Goal: Find contact information: Find contact information

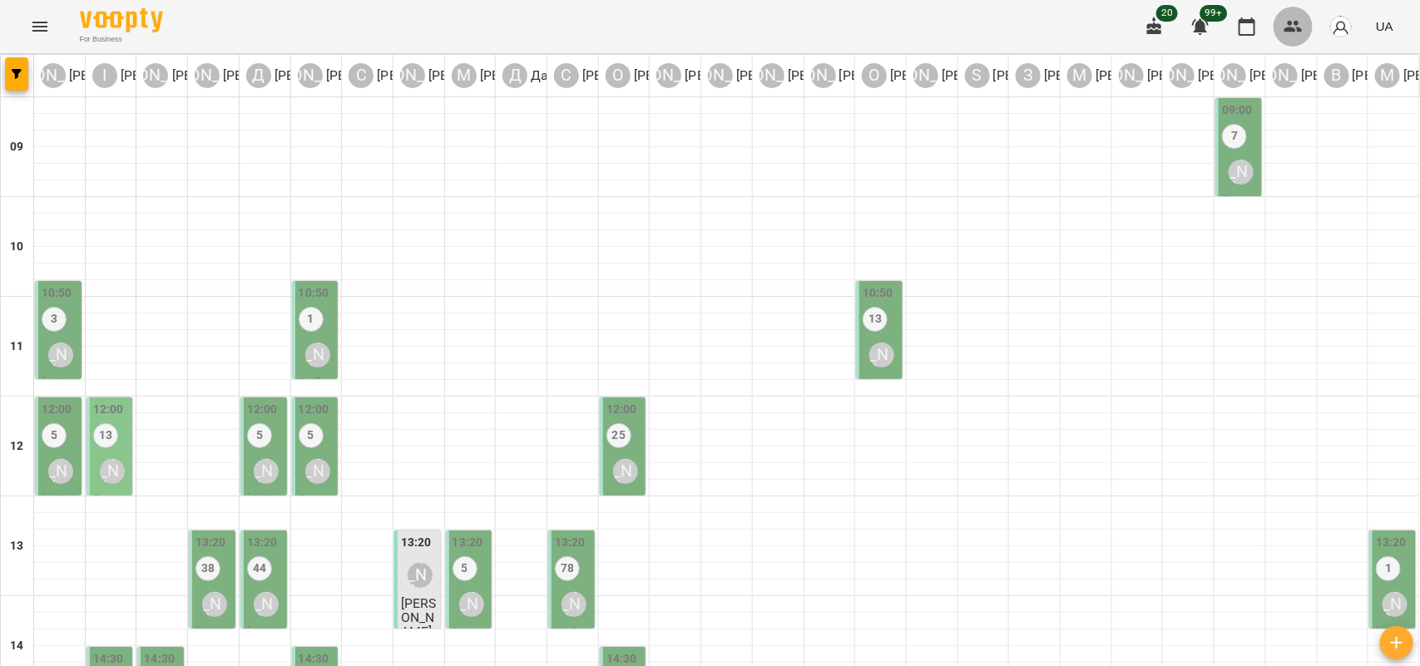
click at [1287, 25] on icon "button" at bounding box center [1293, 27] width 20 height 20
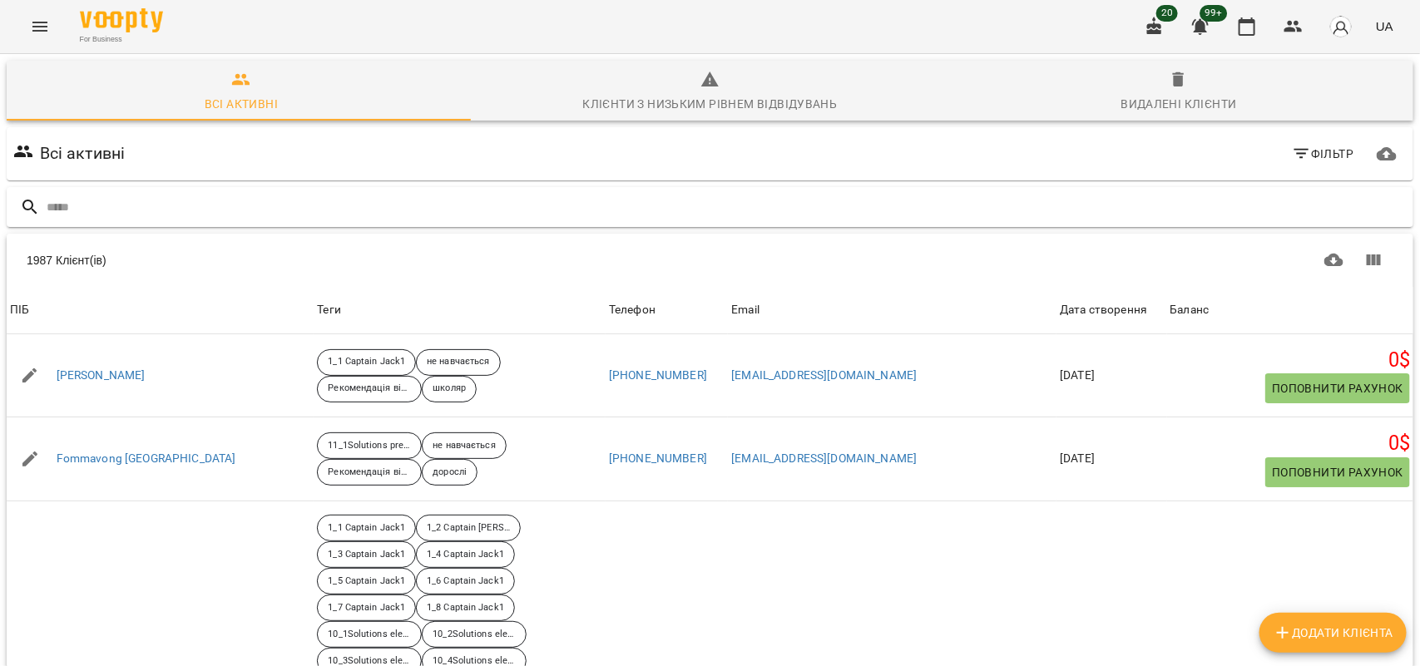
click at [131, 206] on input "text" at bounding box center [727, 207] width 1360 height 27
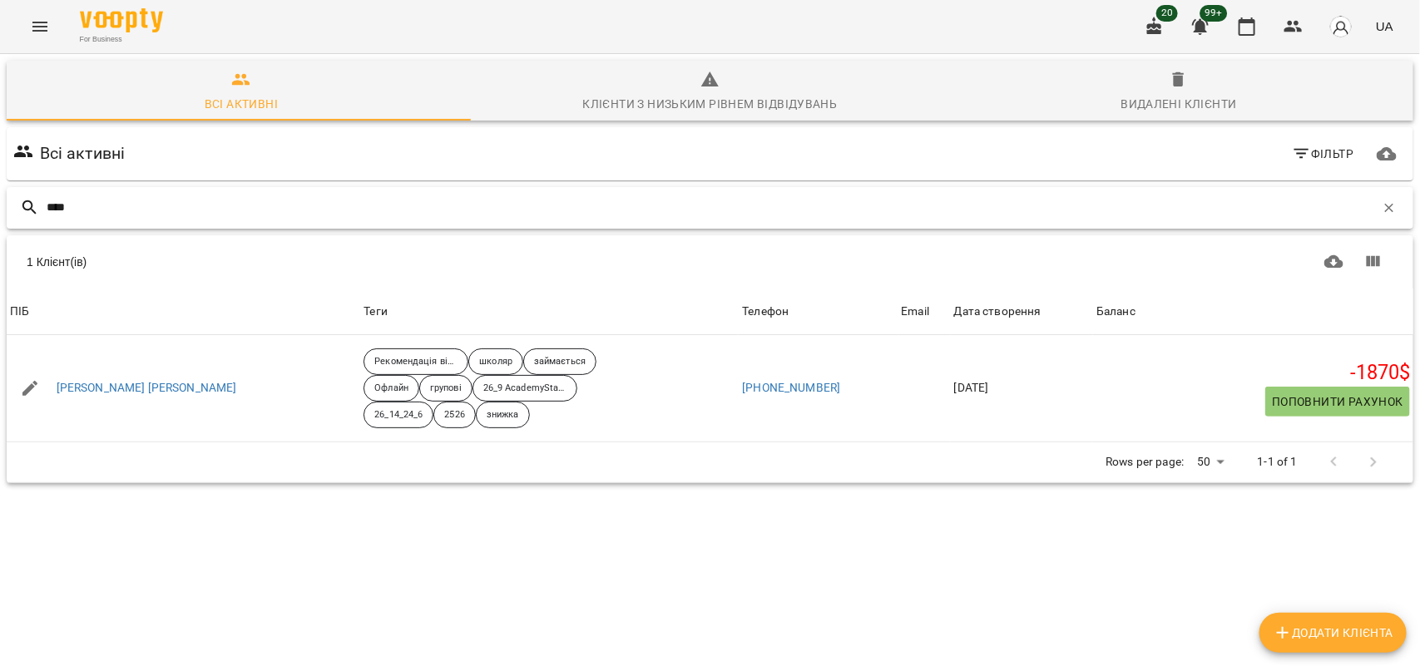
drag, startPoint x: 106, startPoint y: 208, endPoint x: 0, endPoint y: 213, distance: 106.6
click at [0, 213] on div "Всі активні Клієнти з низьким рівнем відвідувань Видалені клієнти Всі активні Ф…" at bounding box center [710, 330] width 1427 height 559
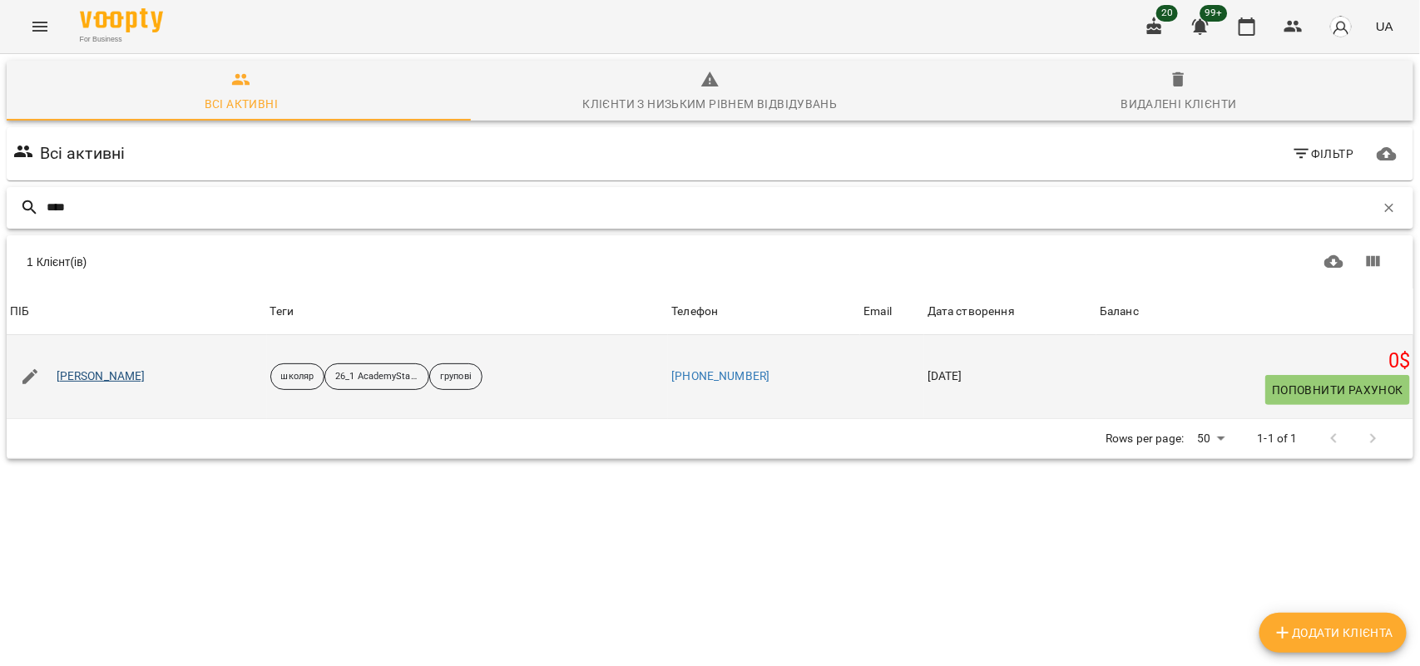
type input "****"
click at [122, 383] on link "[PERSON_NAME]" at bounding box center [101, 376] width 89 height 17
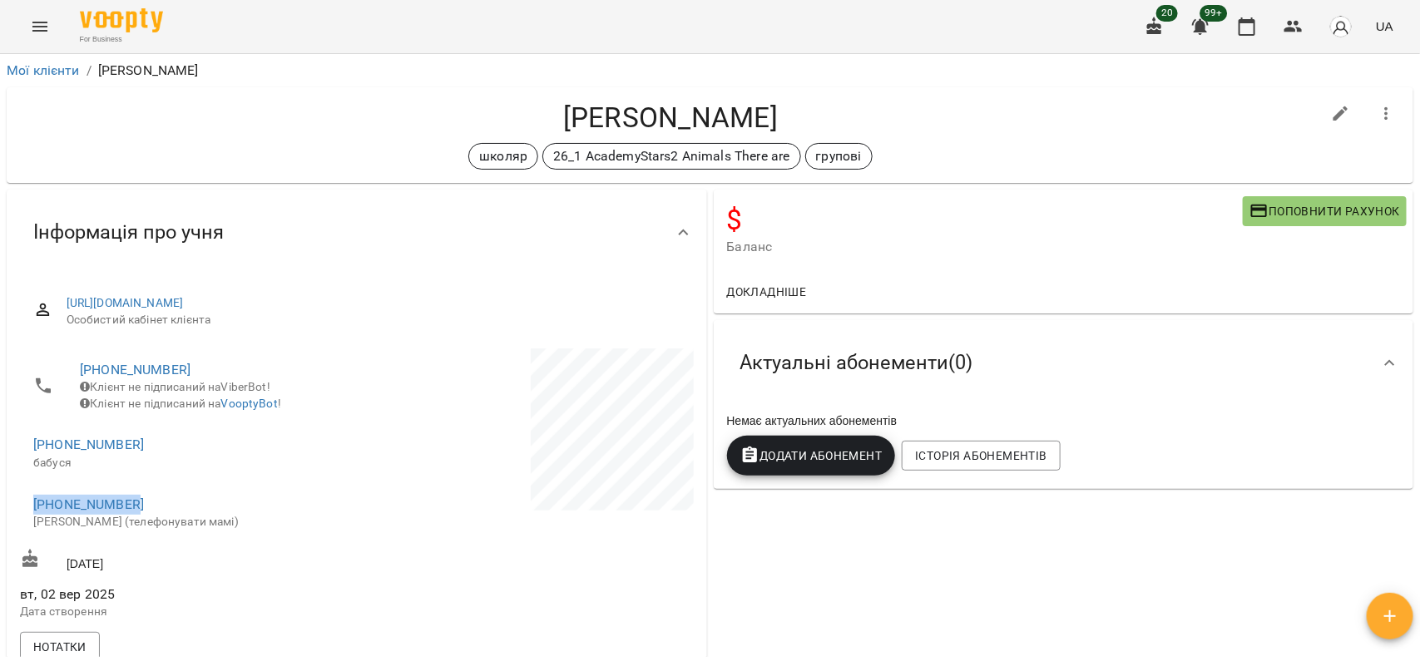
drag, startPoint x: 17, startPoint y: 516, endPoint x: 158, endPoint y: 512, distance: 141.4
click at [158, 512] on div "[PHONE_NUMBER] Клієнт не підписаний на ViberBot! Клієнт не підписаний на Voopty…" at bounding box center [187, 445] width 340 height 200
copy link "[PHONE_NUMBER]"
drag, startPoint x: 241, startPoint y: 487, endPoint x: 389, endPoint y: 441, distance: 155.2
click at [239, 482] on li "[PHONE_NUMBER] бабуся" at bounding box center [187, 452] width 334 height 59
